Goal: Navigation & Orientation: Find specific page/section

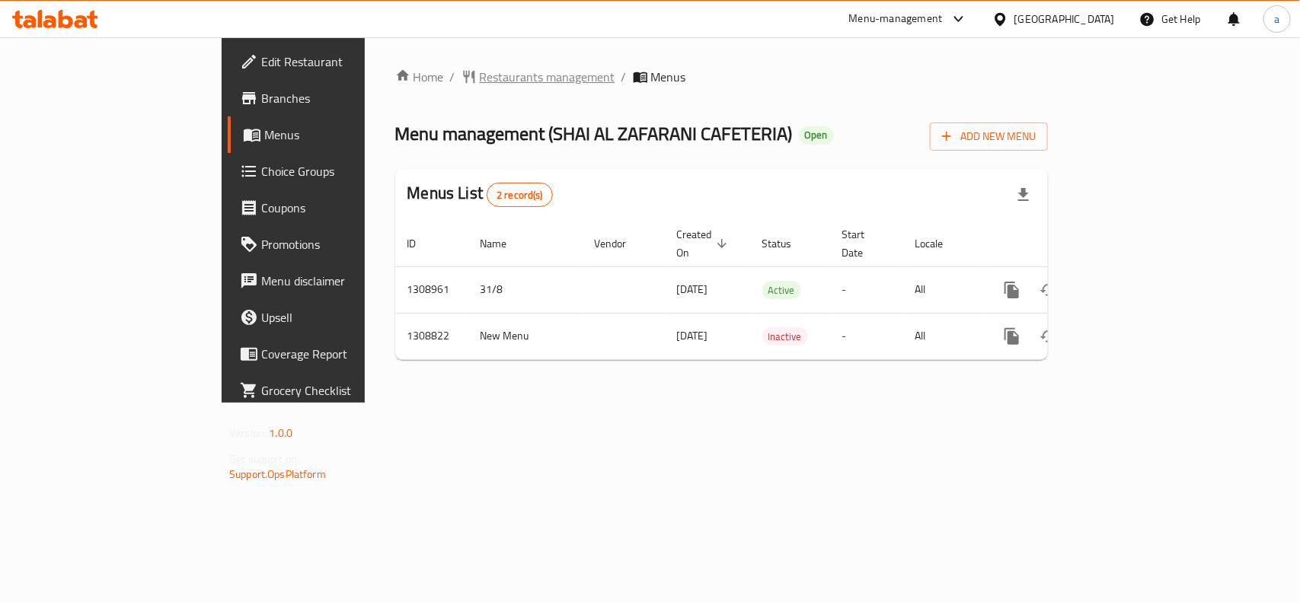
click at [480, 78] on span "Restaurants management" at bounding box center [548, 77] width 136 height 18
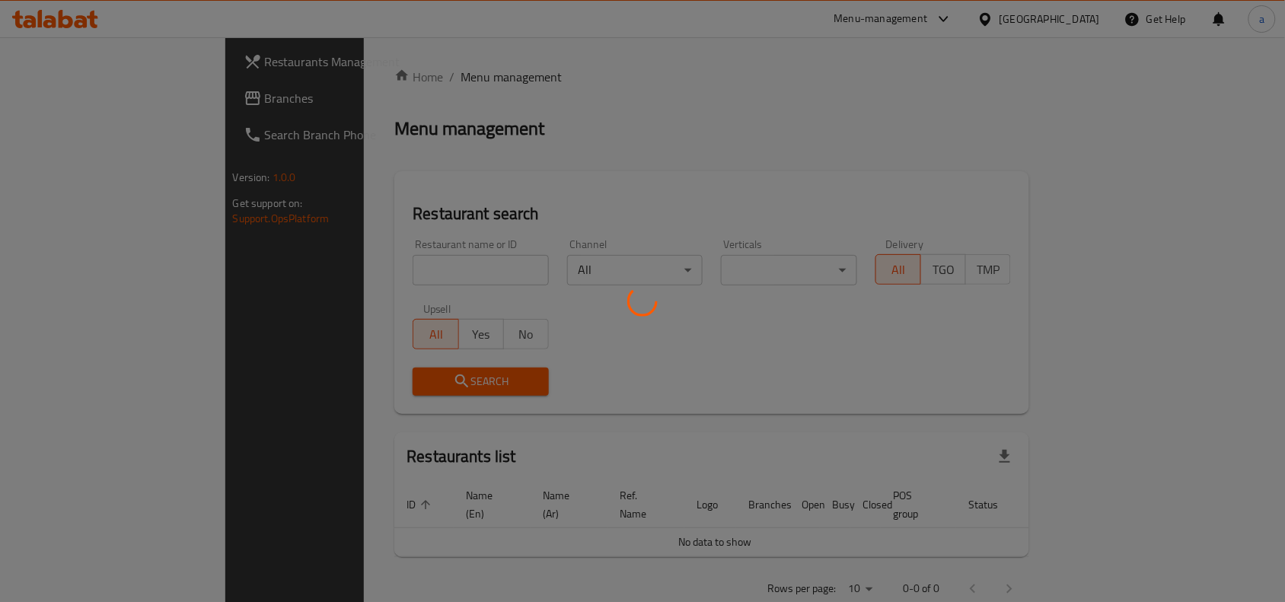
click at [94, 84] on div at bounding box center [642, 301] width 1285 height 602
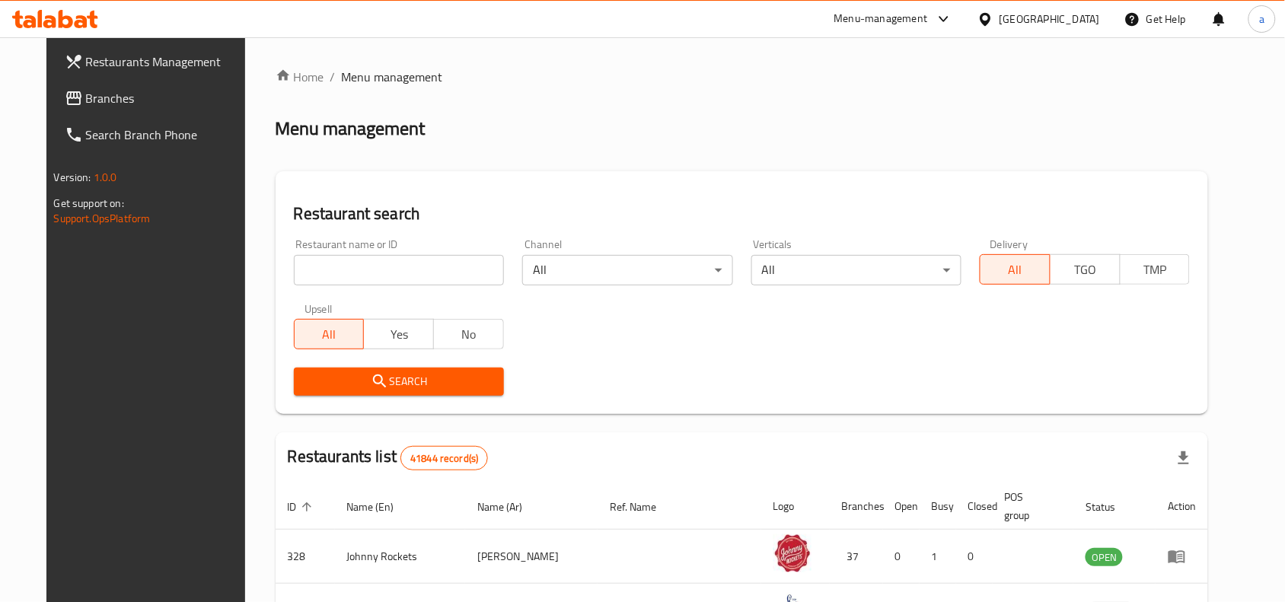
click at [92, 96] on span "Branches" at bounding box center [167, 98] width 163 height 18
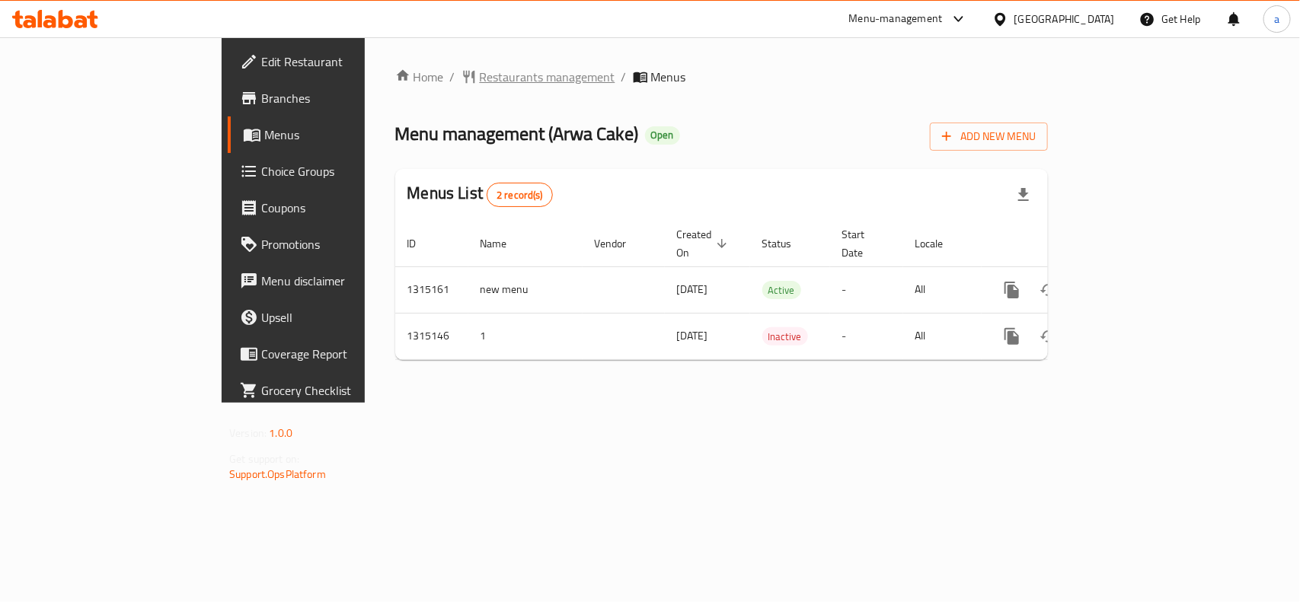
click at [480, 78] on span "Restaurants management" at bounding box center [548, 77] width 136 height 18
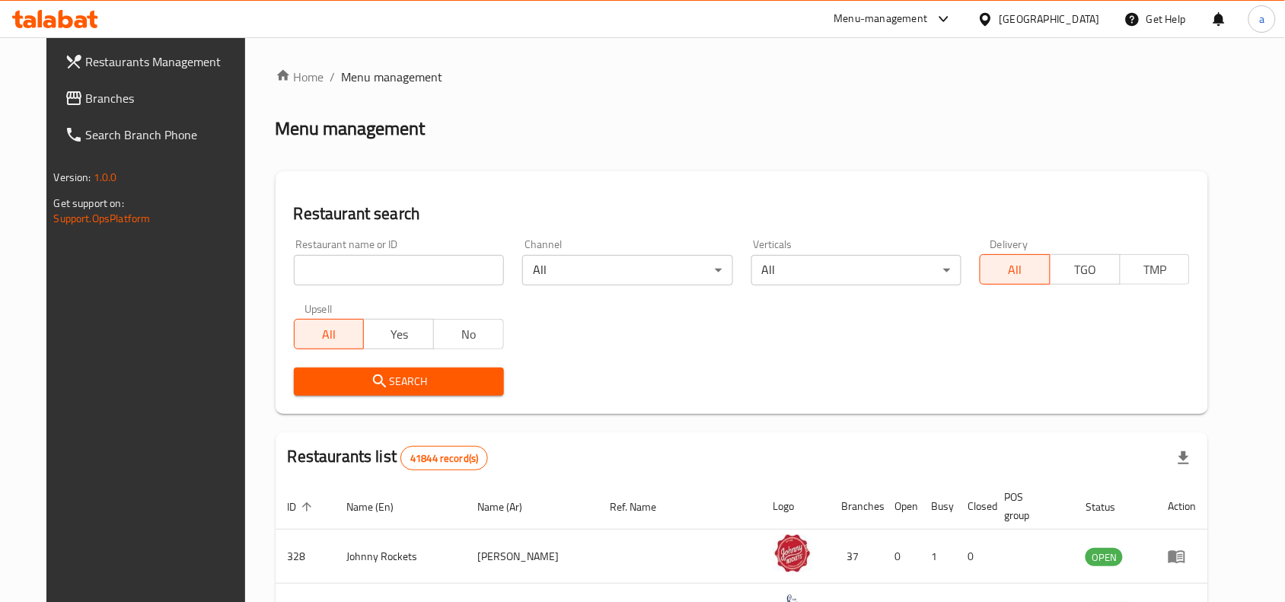
click at [356, 266] on input "search" at bounding box center [399, 270] width 210 height 30
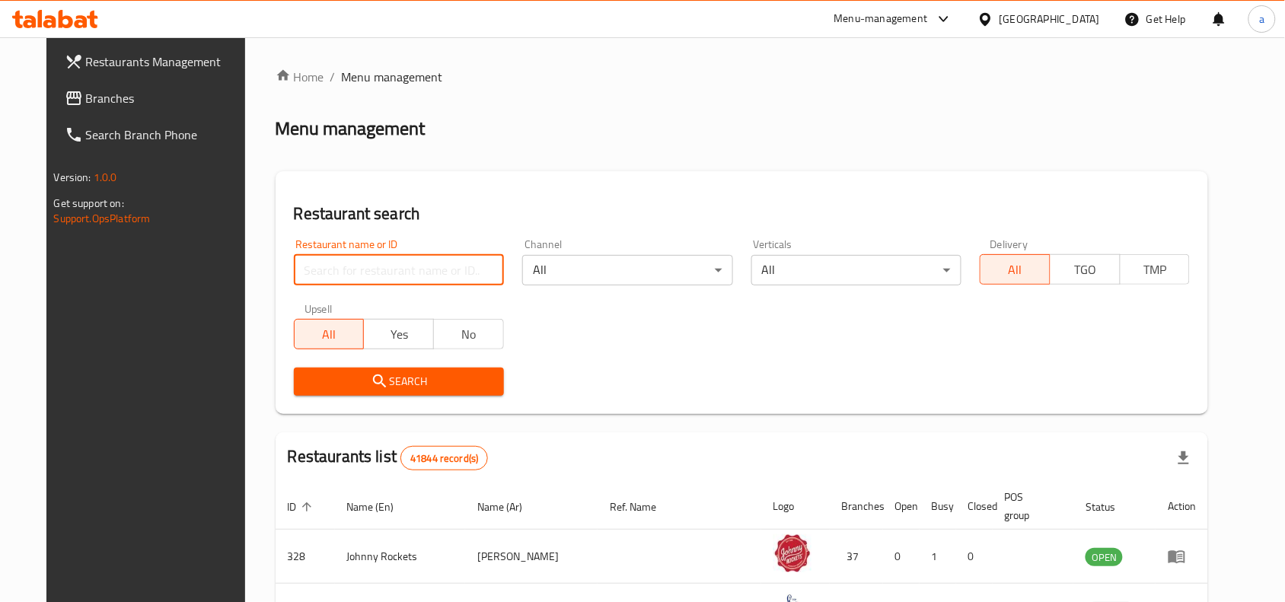
paste input "707156"
type input "707156"
click button "Search" at bounding box center [399, 382] width 210 height 28
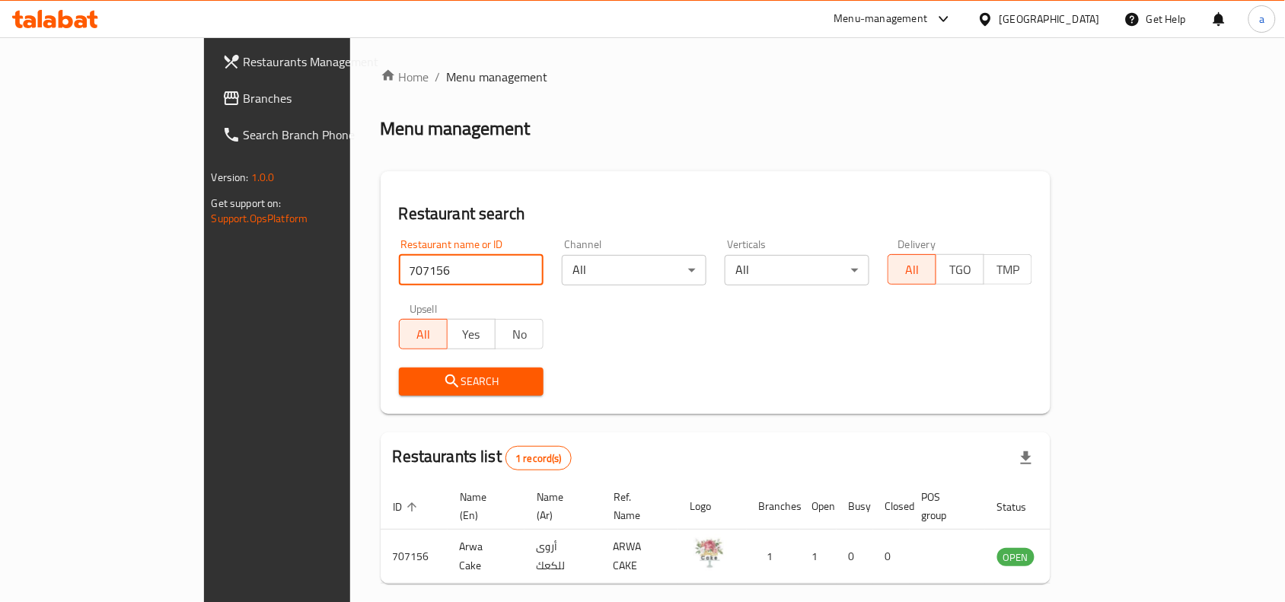
click at [685, 397] on div "Search" at bounding box center [716, 382] width 652 height 46
click at [762, 344] on div "Restaurant name or ID 707156 Restaurant name or ID Channel All ​ Verticals All …" at bounding box center [716, 317] width 652 height 175
click at [705, 362] on div "Search" at bounding box center [716, 382] width 652 height 46
click at [981, 374] on div "Search" at bounding box center [716, 382] width 652 height 46
click at [1072, 13] on div "[GEOGRAPHIC_DATA]" at bounding box center [1050, 19] width 100 height 17
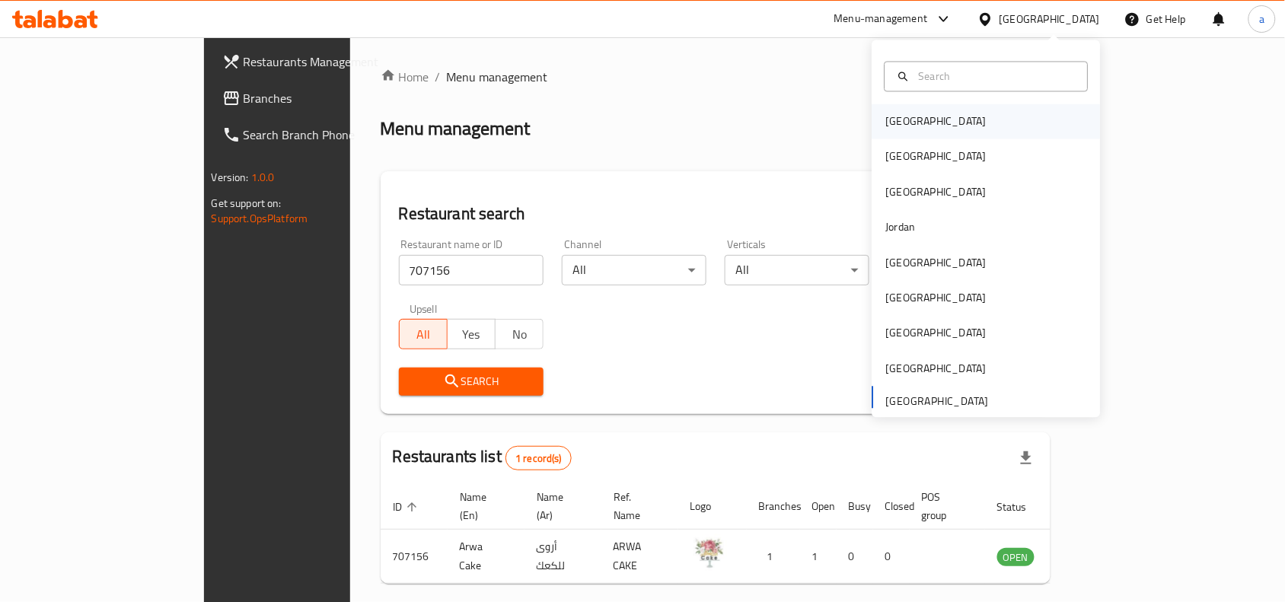
click at [915, 116] on div "[GEOGRAPHIC_DATA]" at bounding box center [936, 121] width 125 height 35
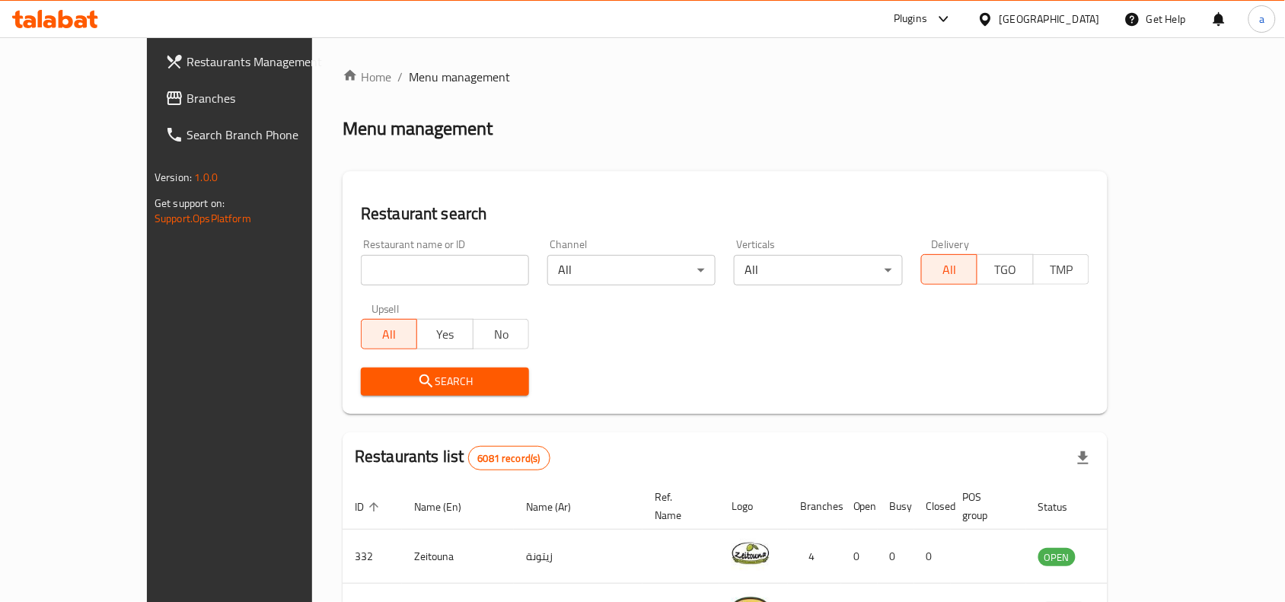
click at [187, 105] on span "Branches" at bounding box center [268, 98] width 163 height 18
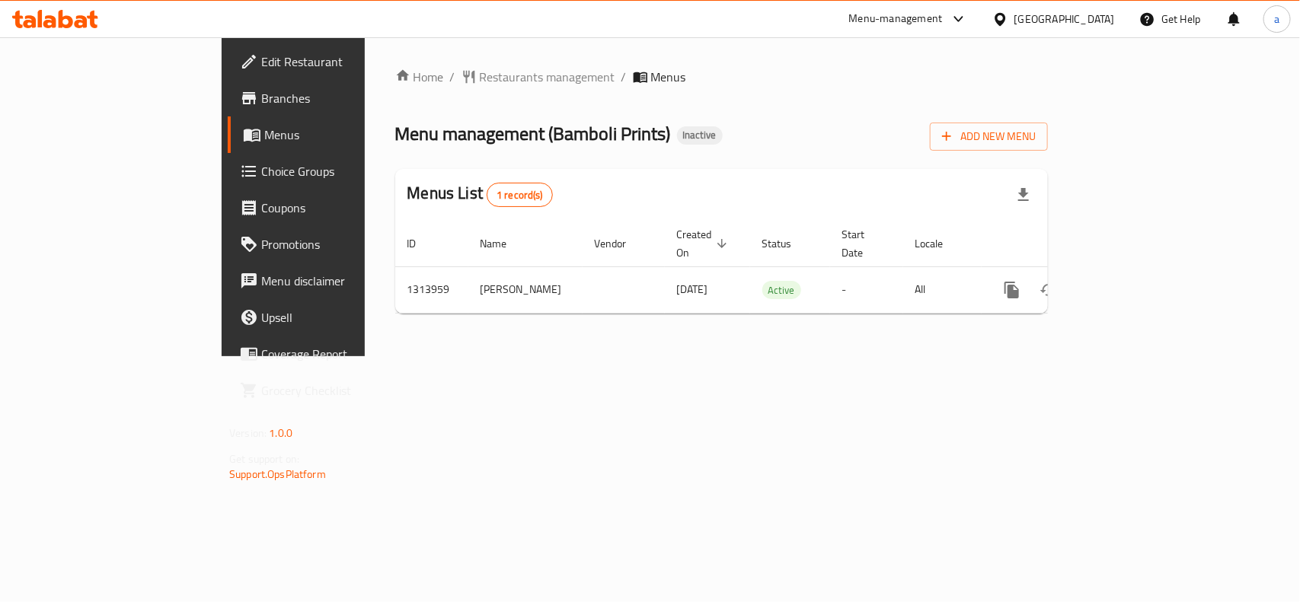
drag, startPoint x: 1068, startPoint y: 21, endPoint x: 1067, endPoint y: 37, distance: 16.1
click at [1005, 21] on icon at bounding box center [999, 18] width 11 height 13
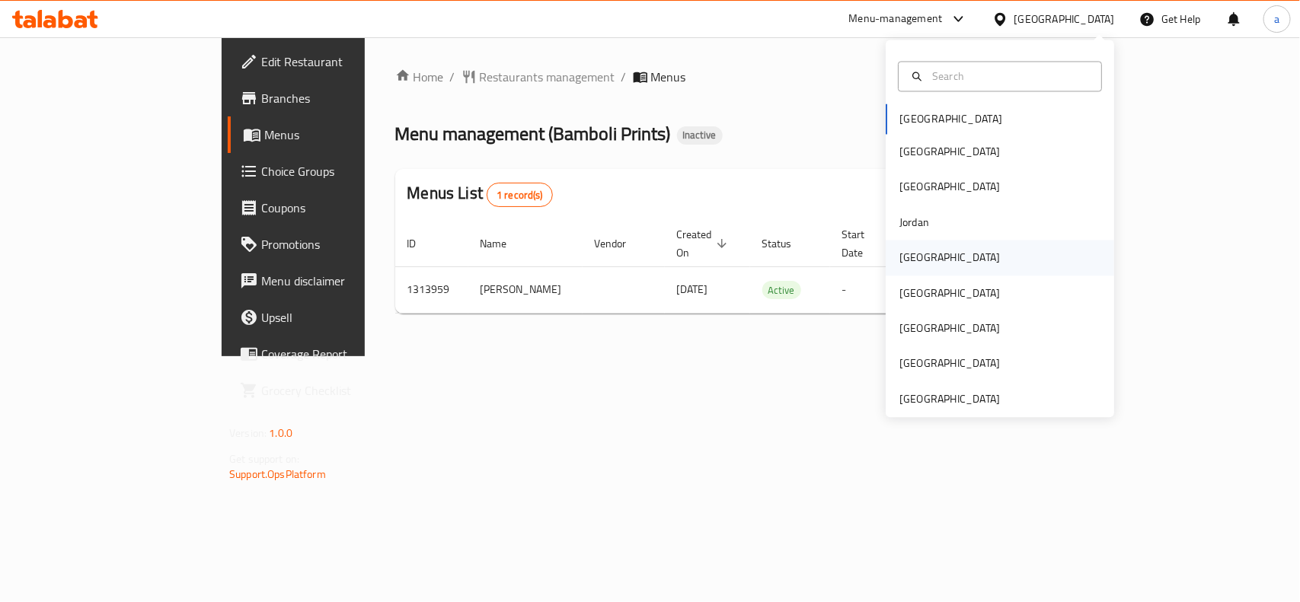
click at [919, 241] on div "[GEOGRAPHIC_DATA]" at bounding box center [949, 258] width 125 height 35
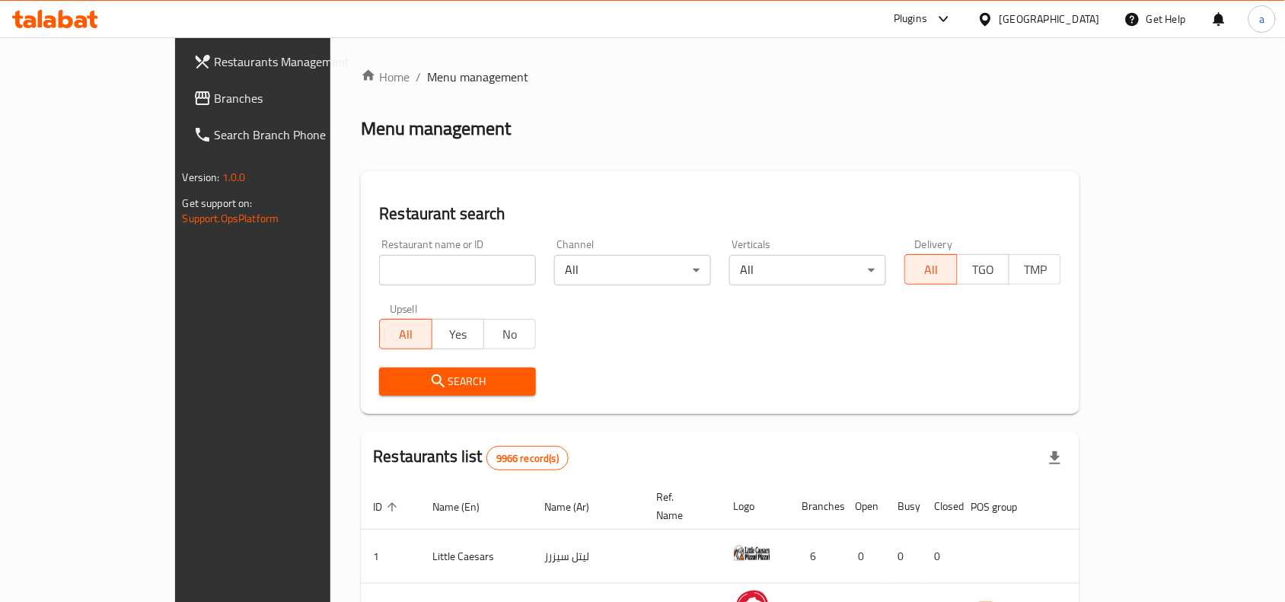
click at [215, 107] on span "Branches" at bounding box center [296, 98] width 163 height 18
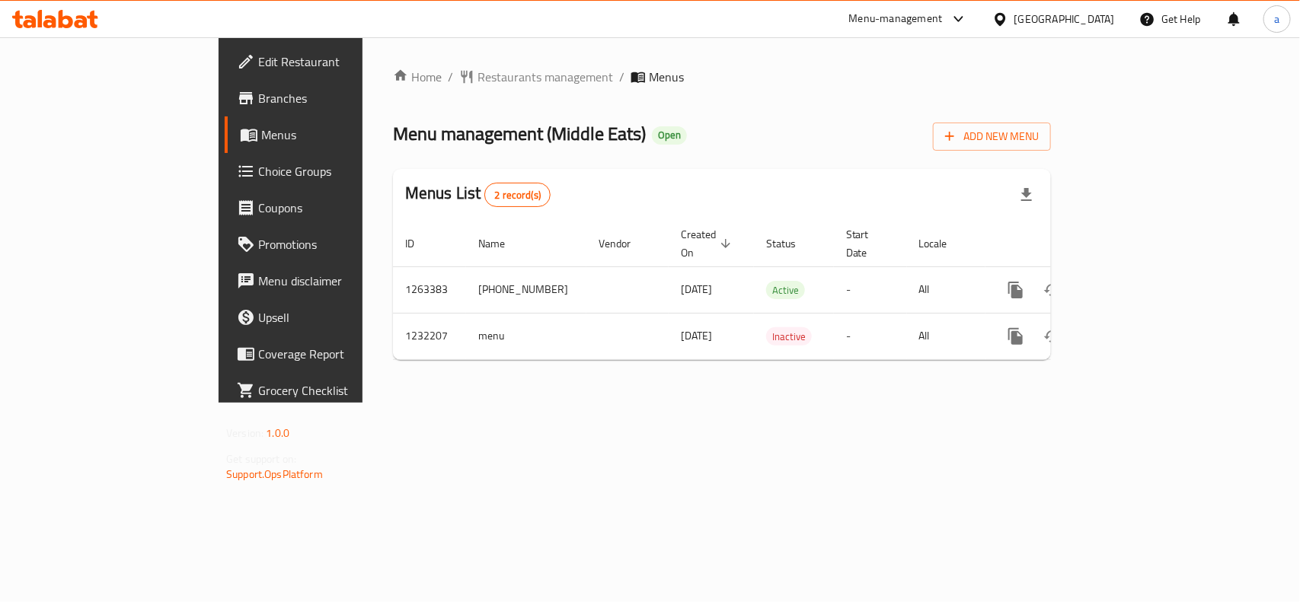
click at [598, 154] on div "Home / Restaurants management / Menus Menu management ( Middle Eats ) Open Add …" at bounding box center [722, 220] width 658 height 305
click at [511, 403] on div "Home / Restaurants management / Menus Menu management ( Middle Eats ) Open Add …" at bounding box center [721, 219] width 719 height 365
